Goal: Obtain resource: Download file/media

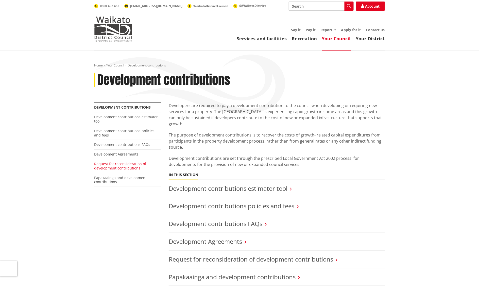
click at [120, 168] on link "Request for reconsideration of development contributions" at bounding box center [120, 165] width 52 height 9
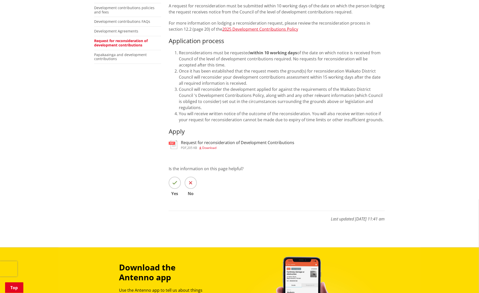
scroll to position [127, 0]
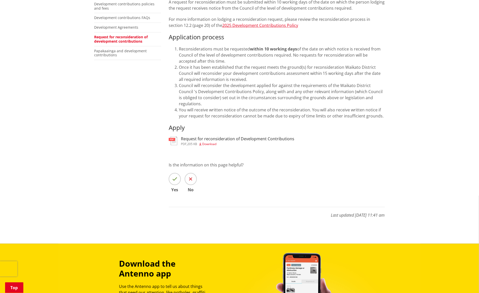
click at [210, 142] on span "Download" at bounding box center [209, 144] width 14 height 4
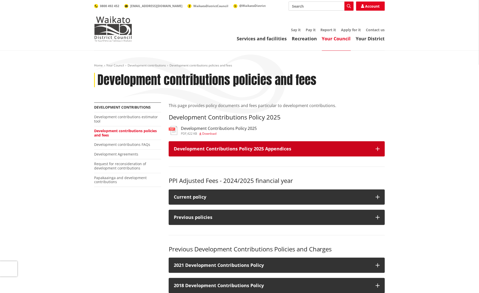
click at [379, 150] on icon "button" at bounding box center [377, 149] width 4 height 4
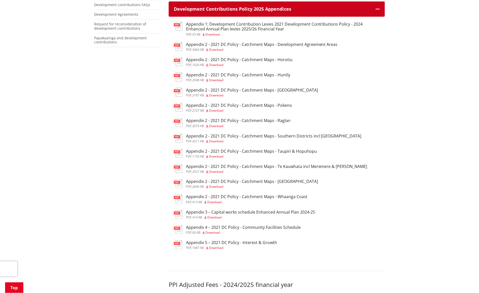
scroll to position [190, 0]
